Goal: Find specific page/section: Find specific page/section

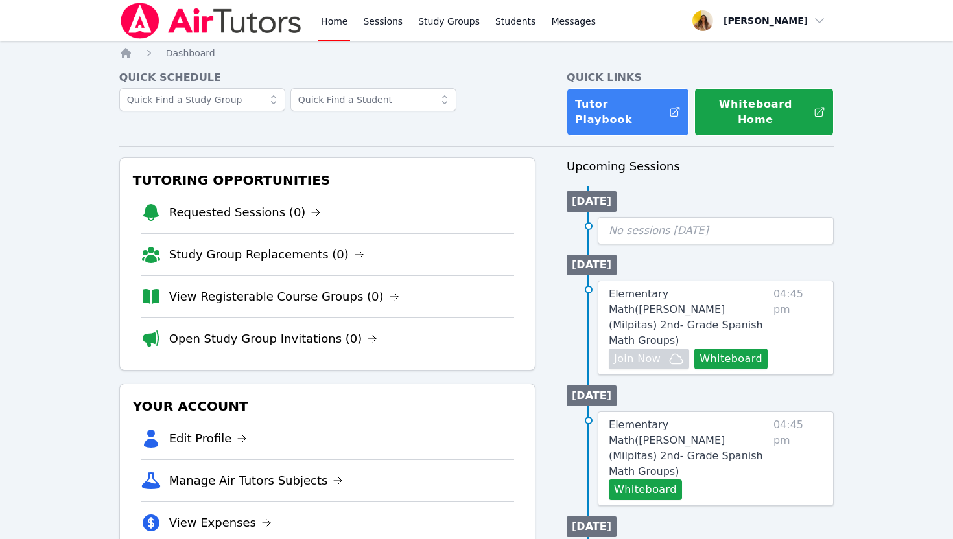
click at [215, 23] on img at bounding box center [210, 21] width 183 height 36
click at [243, 19] on img at bounding box center [210, 21] width 183 height 36
click at [739, 286] on link "Elementary Math ( Randall (Milpitas) 2nd- Grade Spanish Math Groups )" at bounding box center [688, 317] width 159 height 62
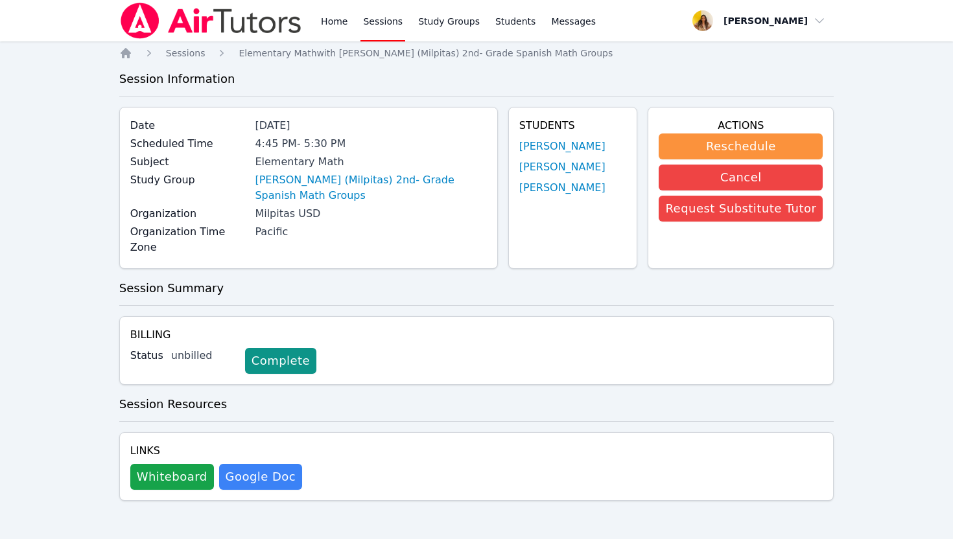
click at [215, 25] on img at bounding box center [210, 21] width 183 height 36
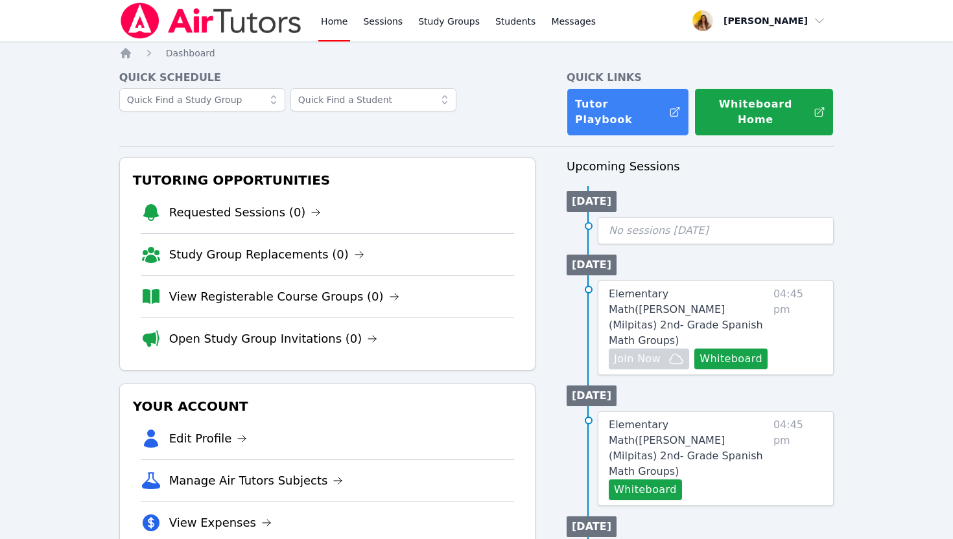
click at [194, 22] on img at bounding box center [210, 21] width 183 height 36
click at [116, 23] on nav "Home Sessions Study Groups Students Messages Open user menu [PERSON_NAME] Open …" at bounding box center [476, 20] width 953 height 41
click at [333, 23] on link "Home" at bounding box center [334, 20] width 32 height 41
